Goal: Information Seeking & Learning: Learn about a topic

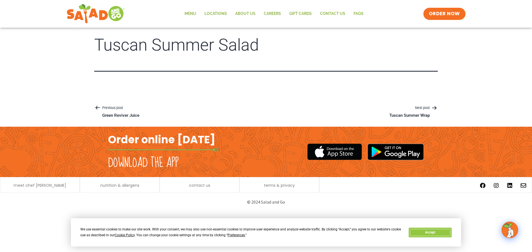
click at [434, 231] on button "Accept" at bounding box center [429, 233] width 43 height 10
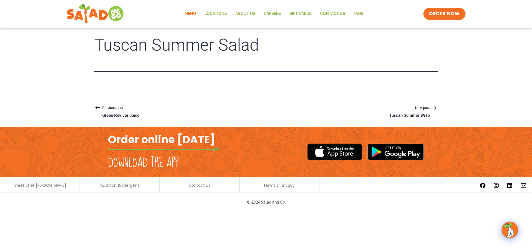
click at [190, 14] on link "Menu" at bounding box center [190, 13] width 20 height 13
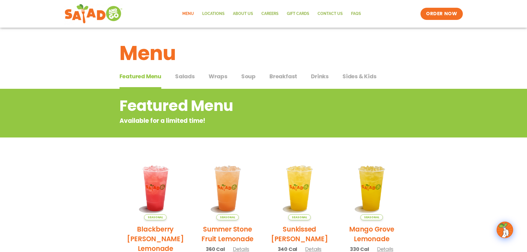
click at [193, 78] on span "Salads" at bounding box center [185, 76] width 20 height 8
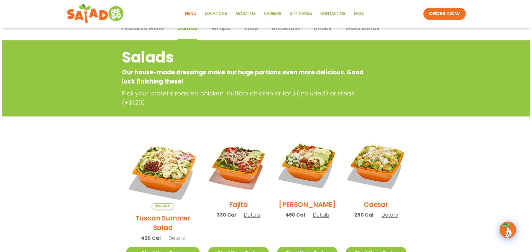
scroll to position [138, 0]
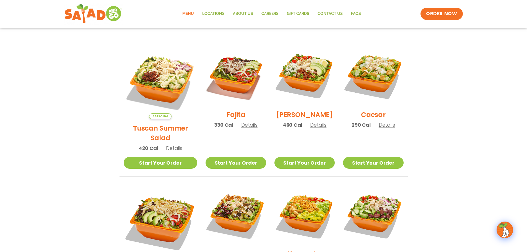
click at [172, 145] on span "Details" at bounding box center [174, 148] width 16 height 7
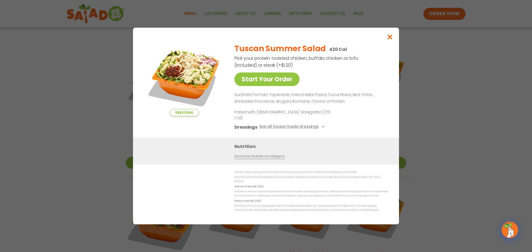
click at [268, 157] on link "Download Nutrition & Allergens" at bounding box center [259, 156] width 50 height 5
